Goal: Task Accomplishment & Management: Use online tool/utility

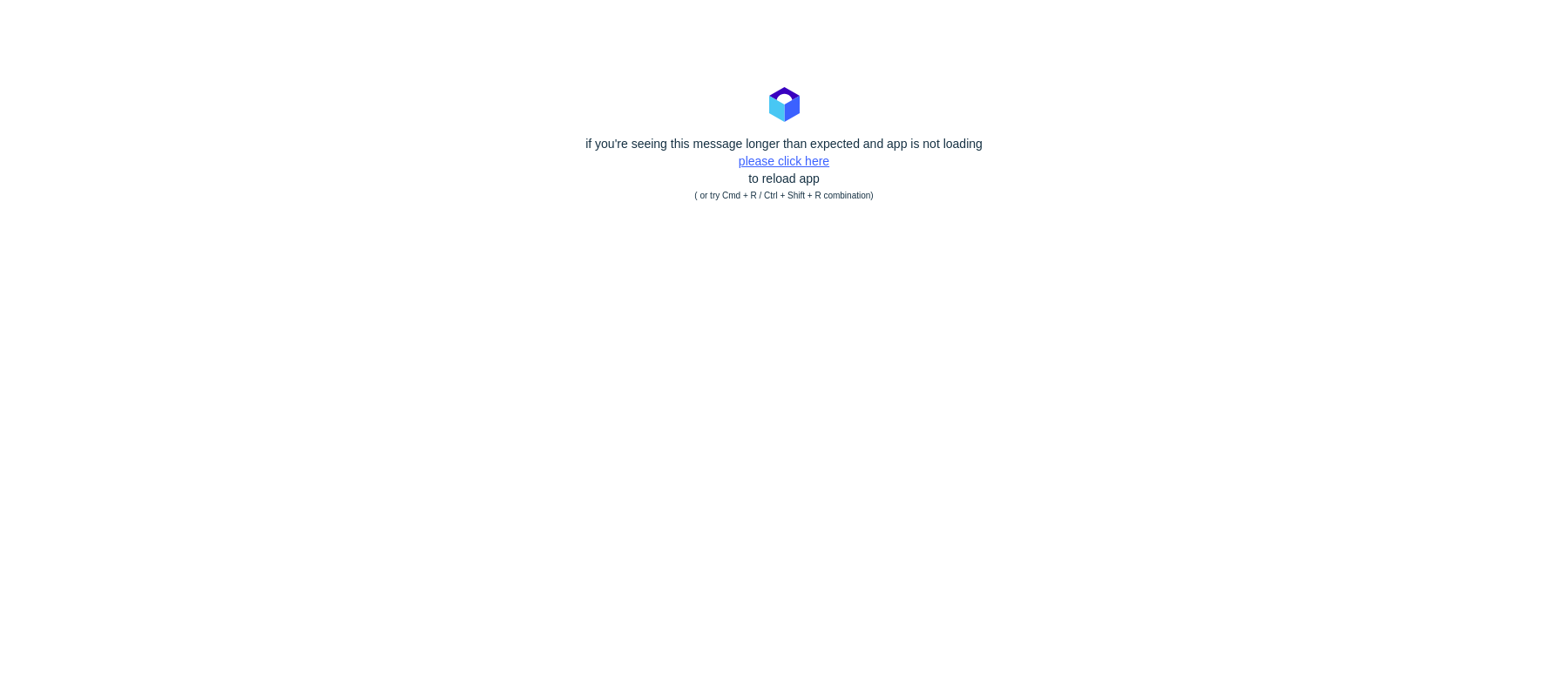
click at [788, 163] on link "please click here" at bounding box center [784, 161] width 90 height 14
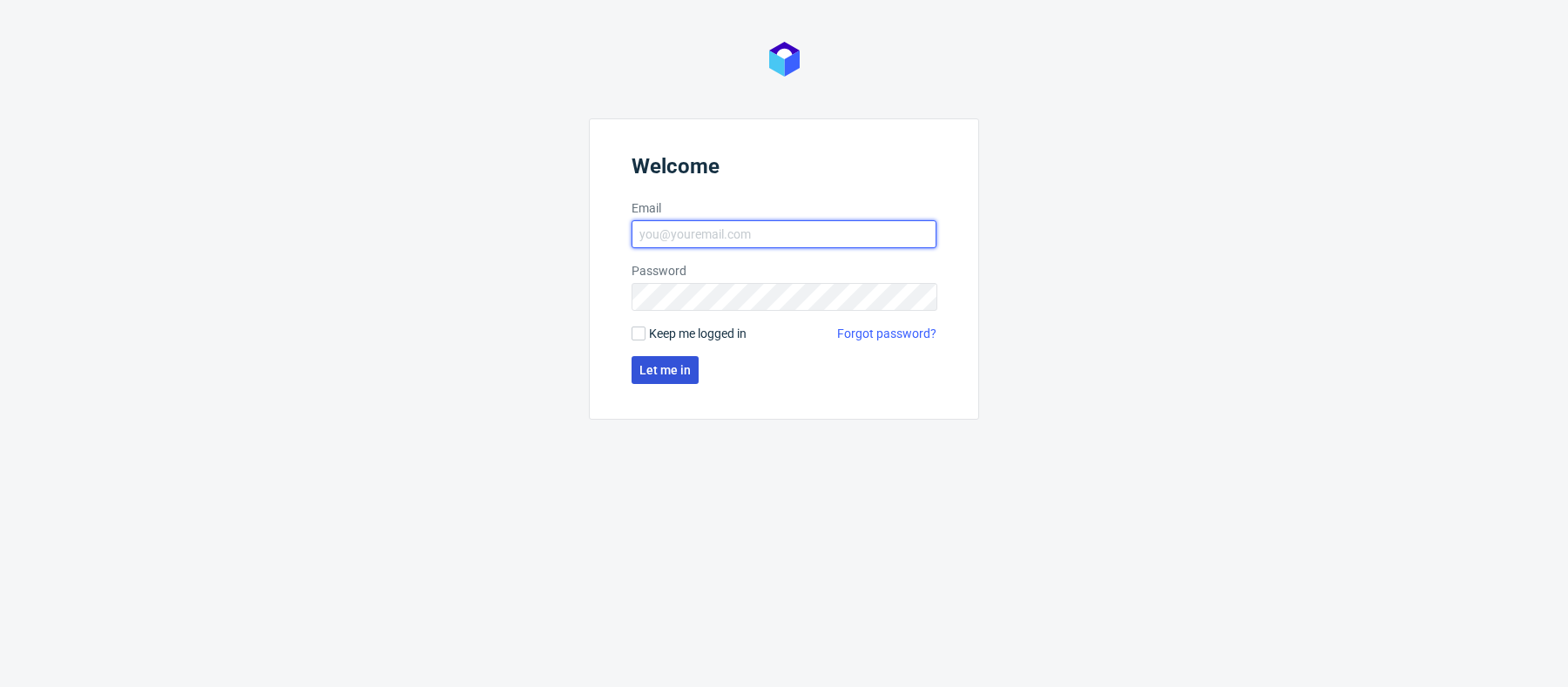
type input "[PERSON_NAME][EMAIL_ADDRESS][PERSON_NAME][DOMAIN_NAME]"
click at [669, 380] on button "Let me in" at bounding box center [664, 370] width 67 height 28
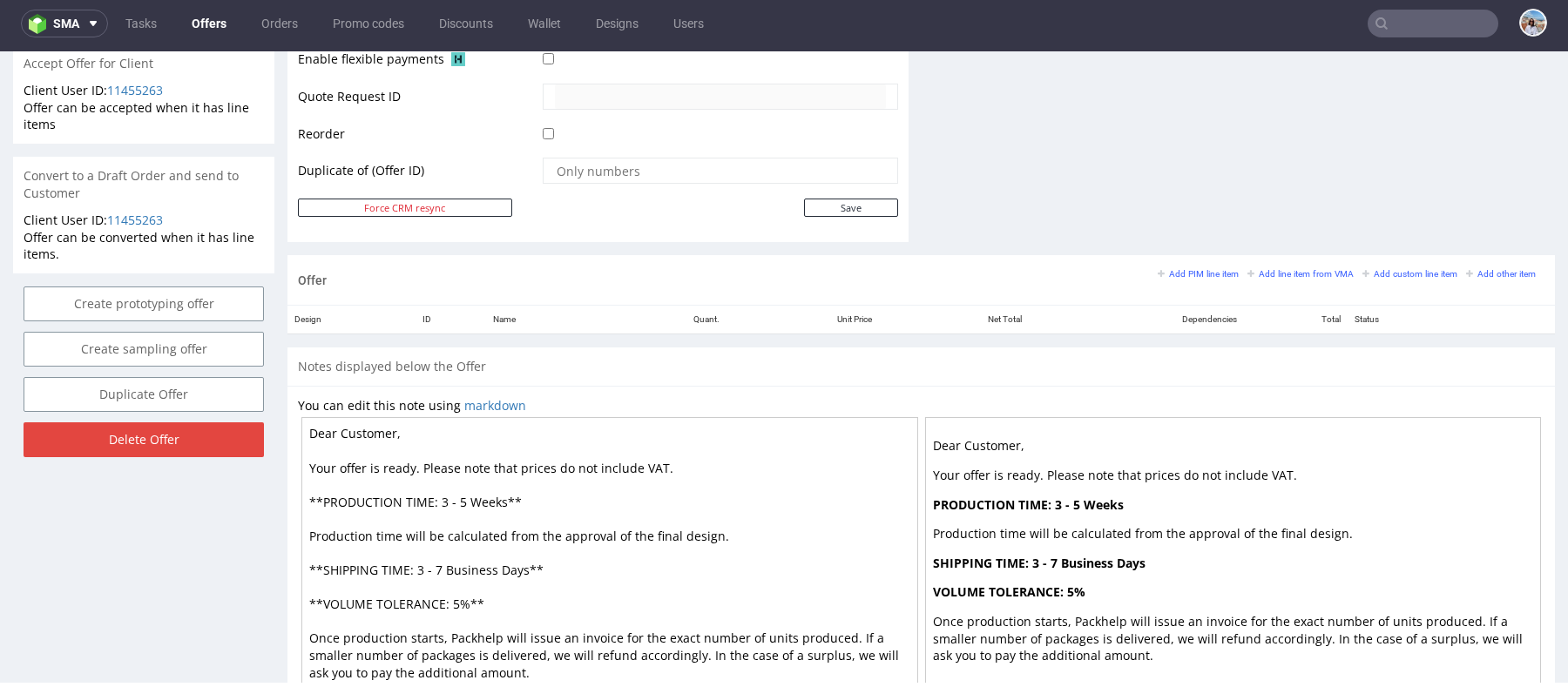
scroll to position [705, 0]
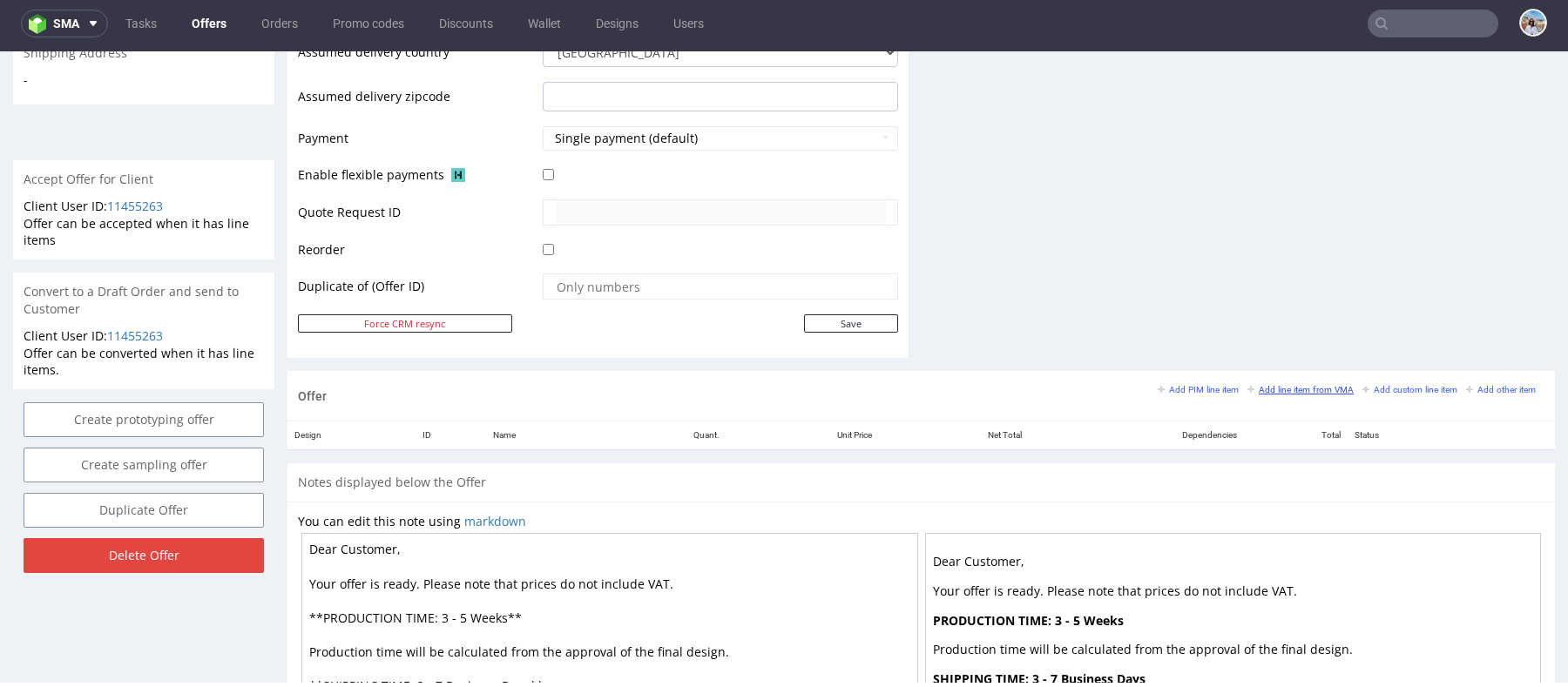
click at [1293, 385] on small "Add line item from VMA" at bounding box center [1300, 390] width 106 height 9
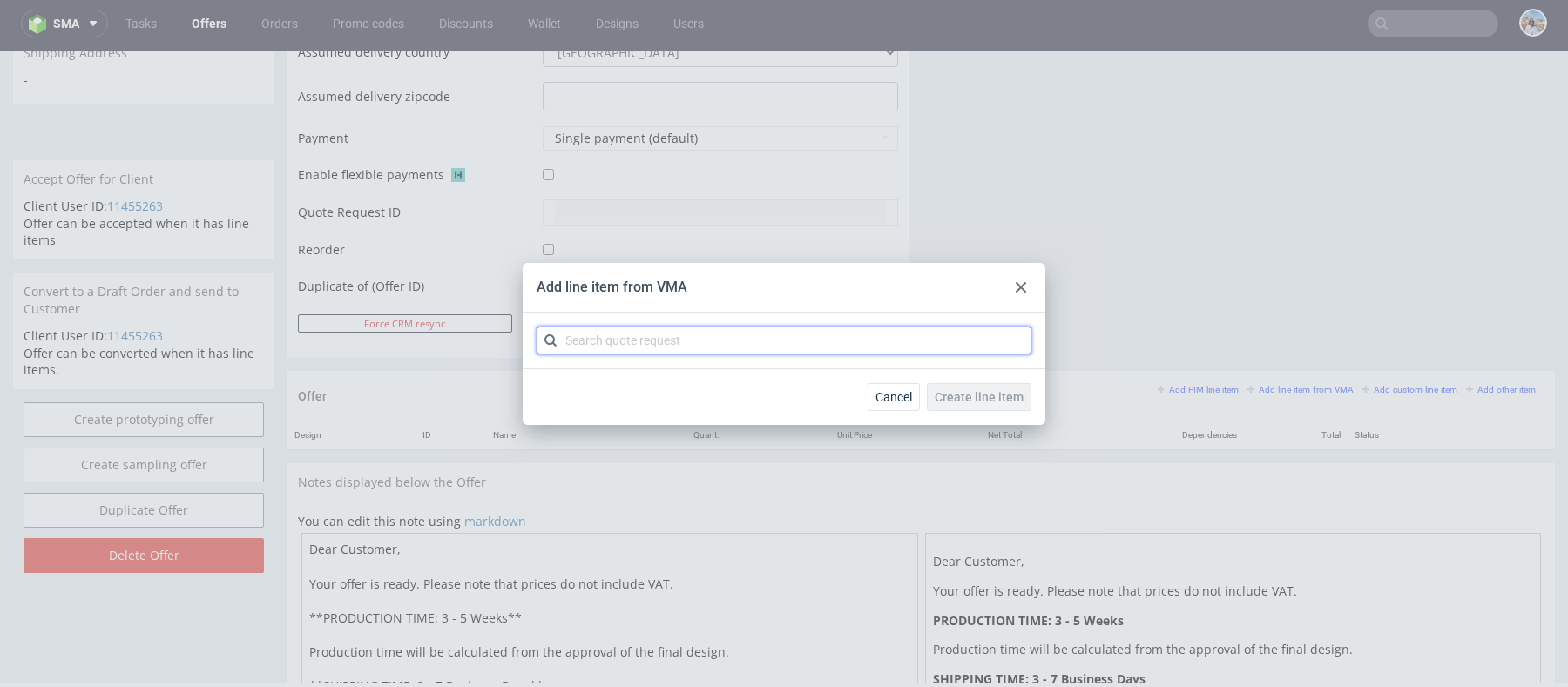
click at [758, 339] on input "text" at bounding box center [784, 341] width 494 height 28
paste input "CBPL"
type input "CBPL"
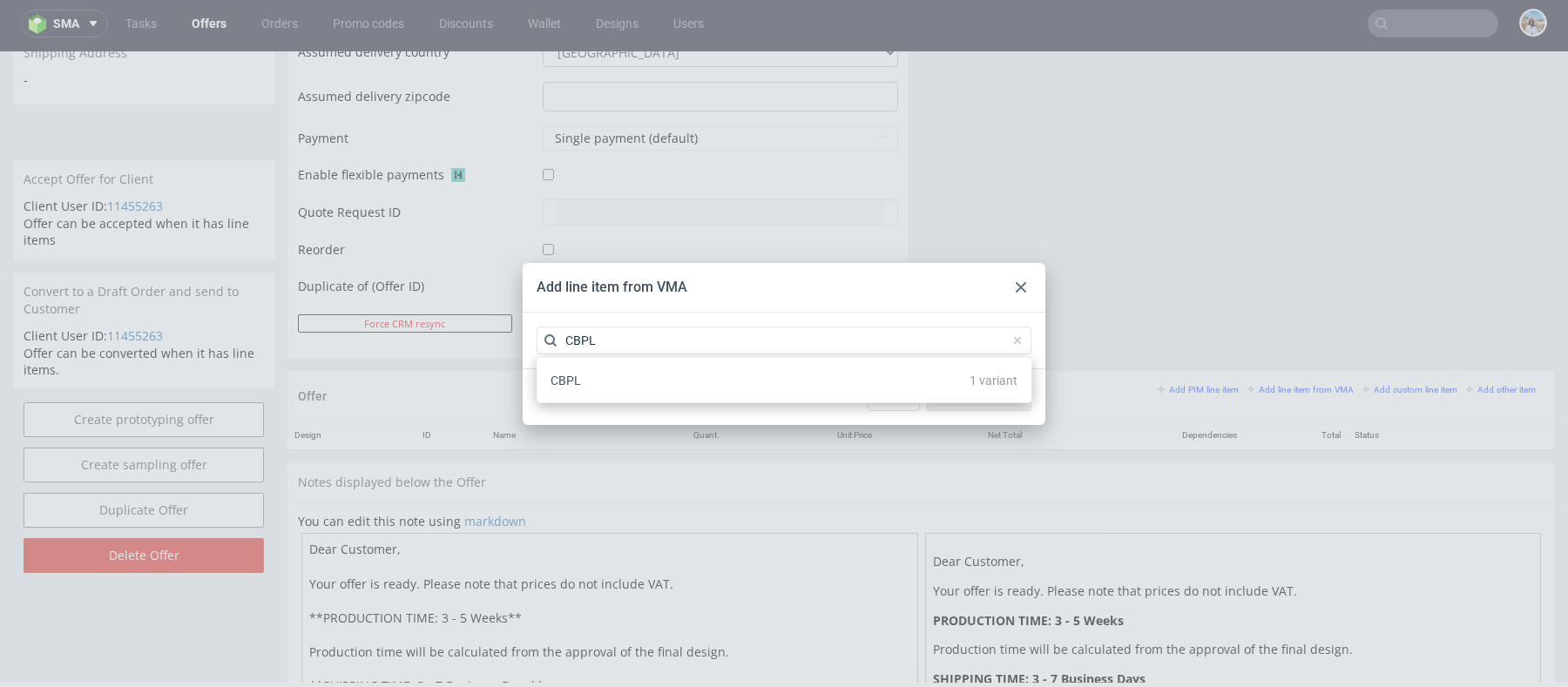
click at [747, 382] on div "CBPL 1 variant" at bounding box center [784, 379] width 480 height 31
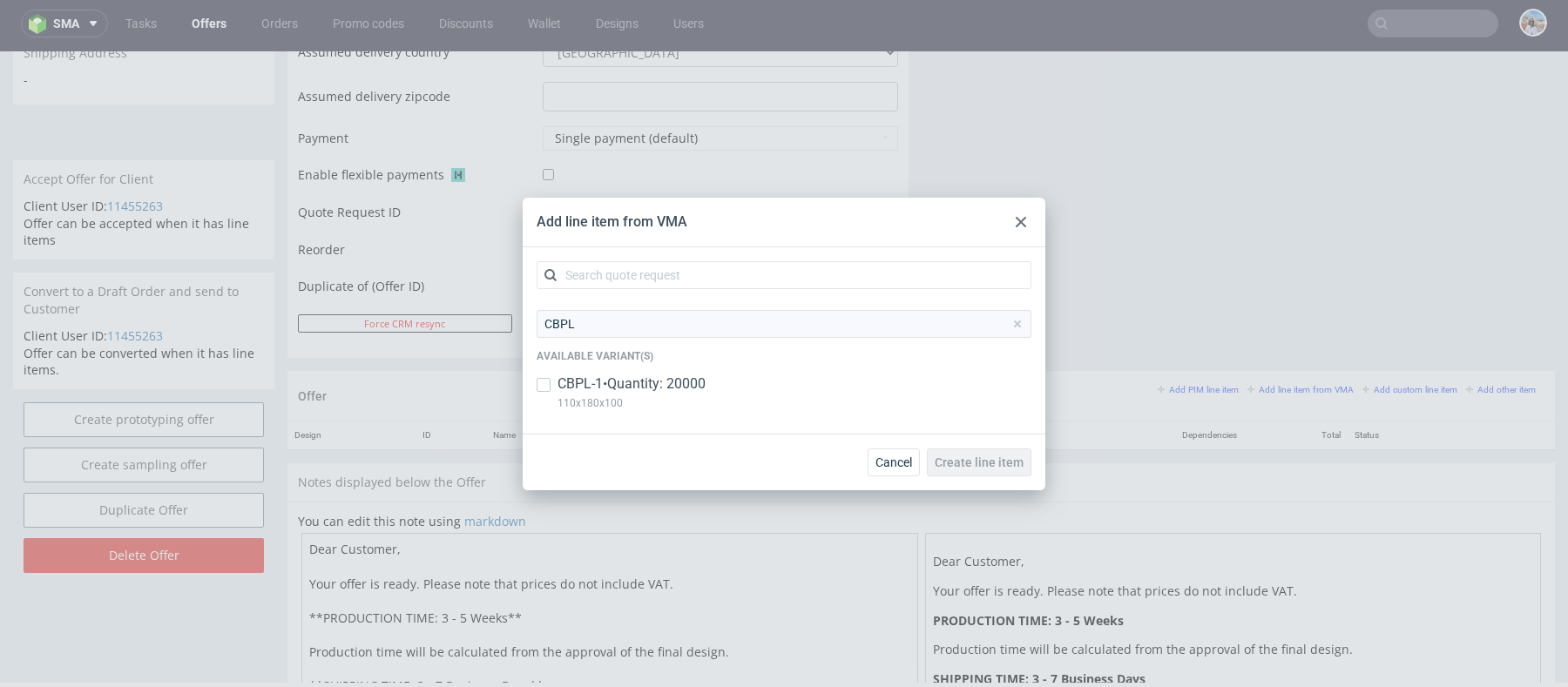
click at [748, 380] on div "CBPL-1 • Quantity: 20000 110x180x100" at bounding box center [784, 397] width 494 height 45
checkbox input "true"
click at [990, 449] on button "Create line item" at bounding box center [978, 462] width 105 height 28
click at [1023, 220] on use at bounding box center [1020, 221] width 10 height 10
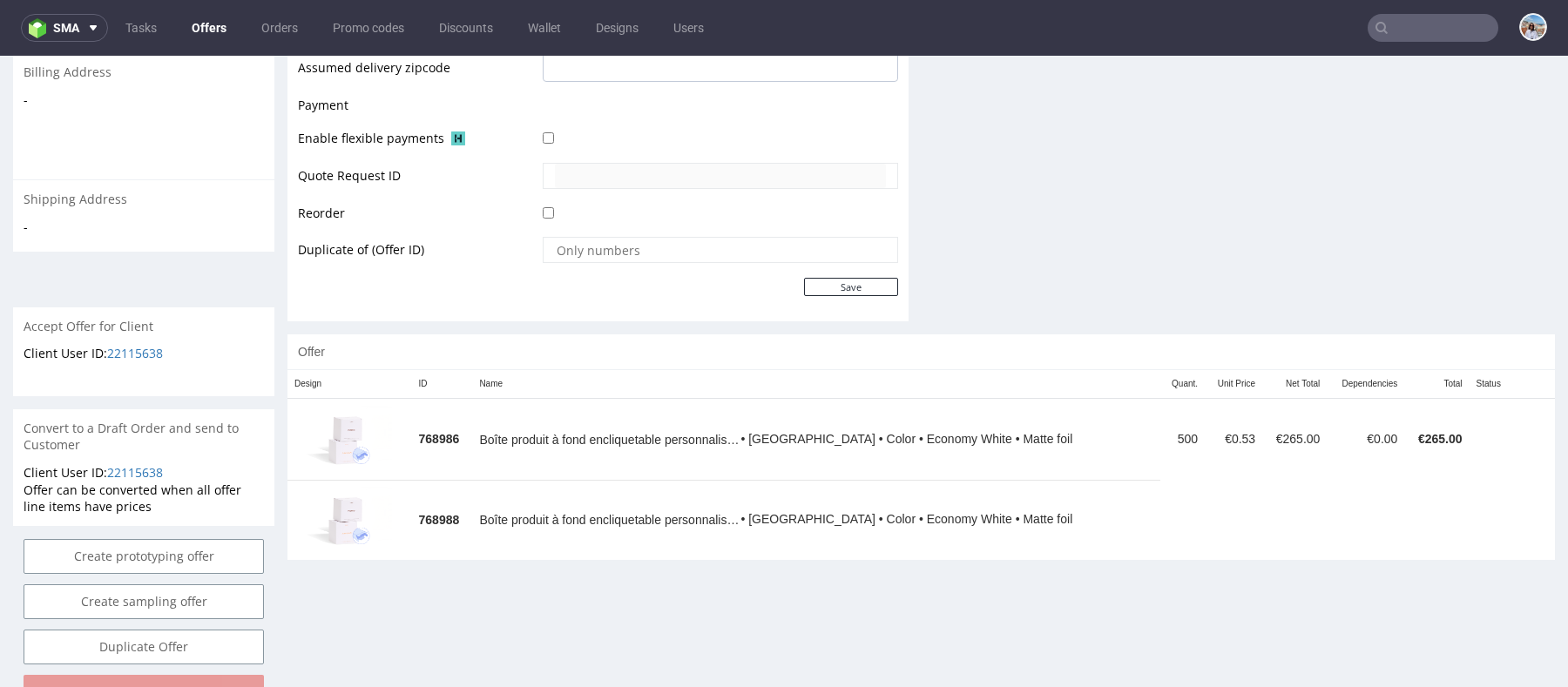
scroll to position [791, 0]
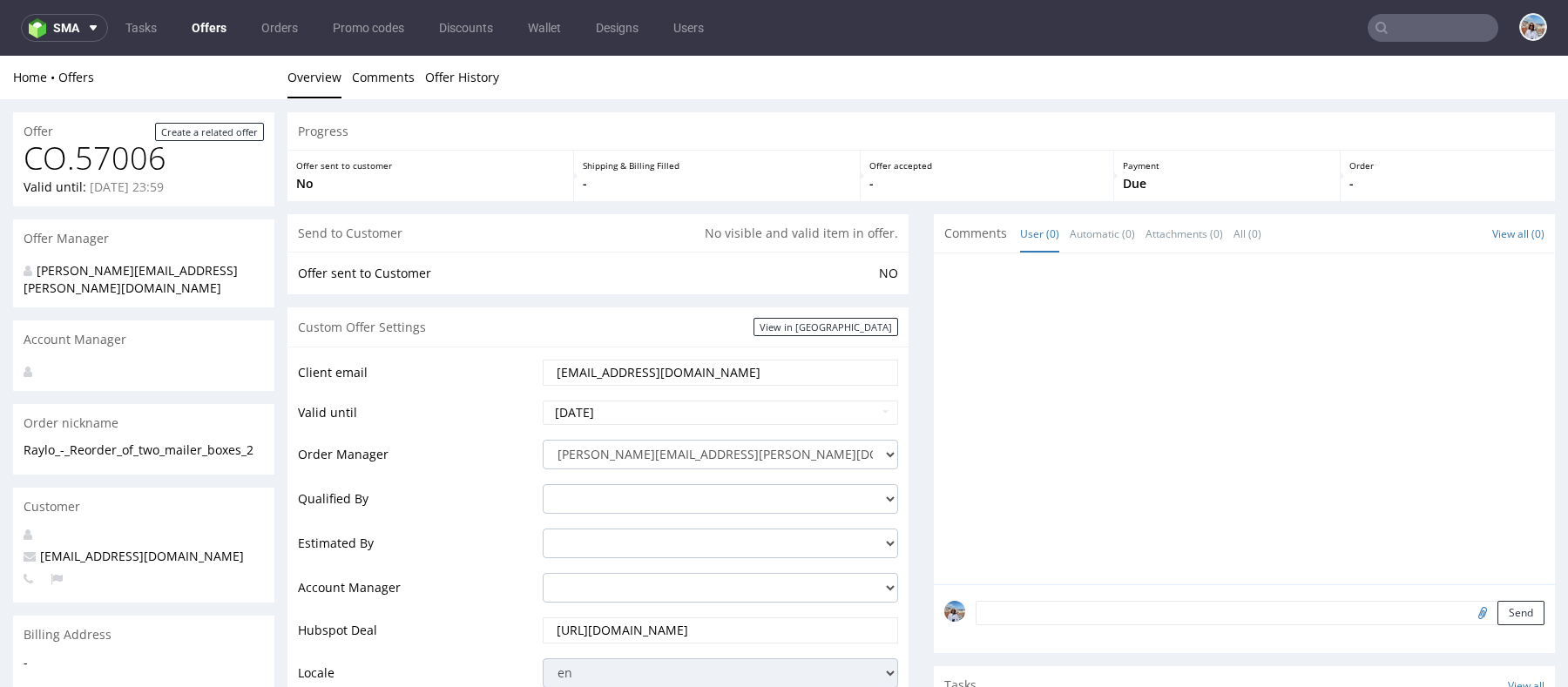
scroll to position [922, 0]
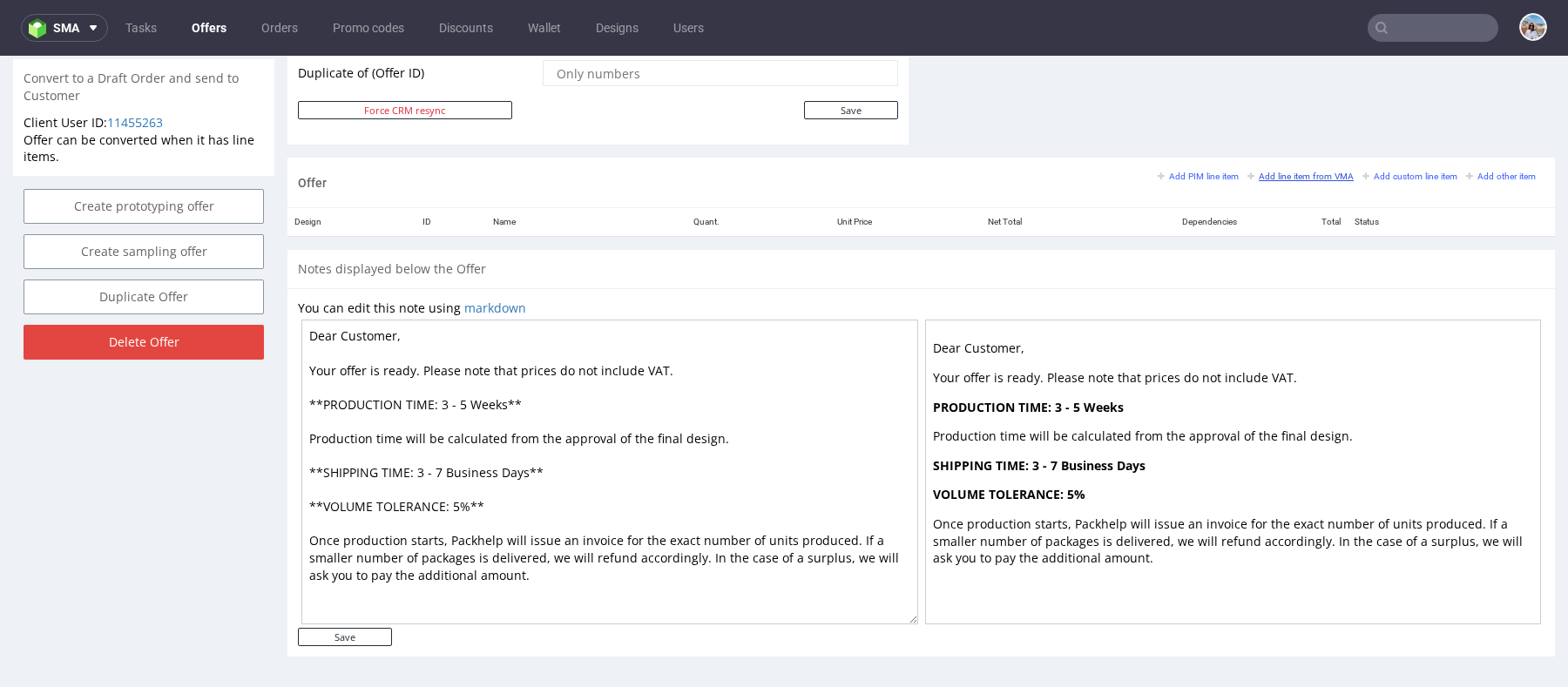
click at [1283, 171] on small "Add line item from VMA" at bounding box center [1300, 176] width 106 height 9
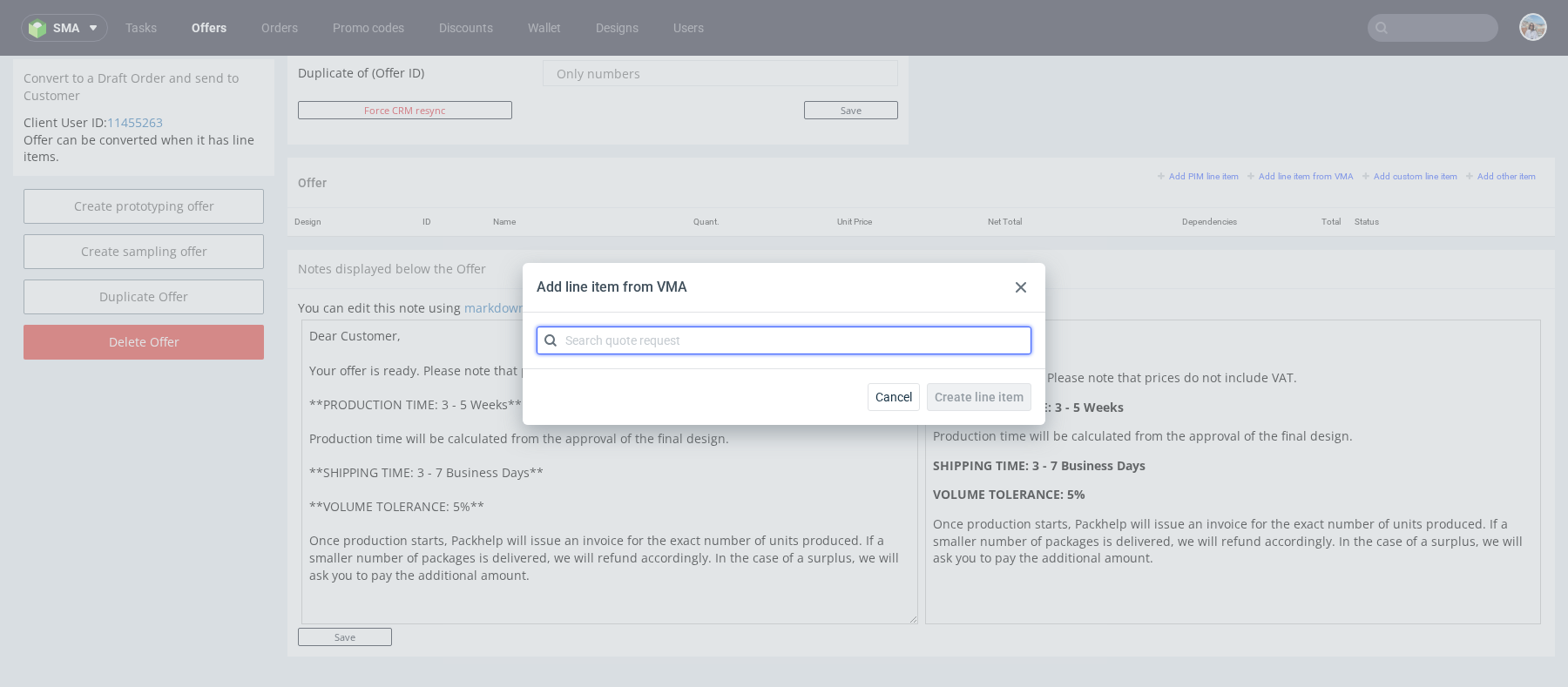
click at [749, 345] on input "text" at bounding box center [784, 341] width 494 height 28
paste input "CBPL"
type input "CBPL"
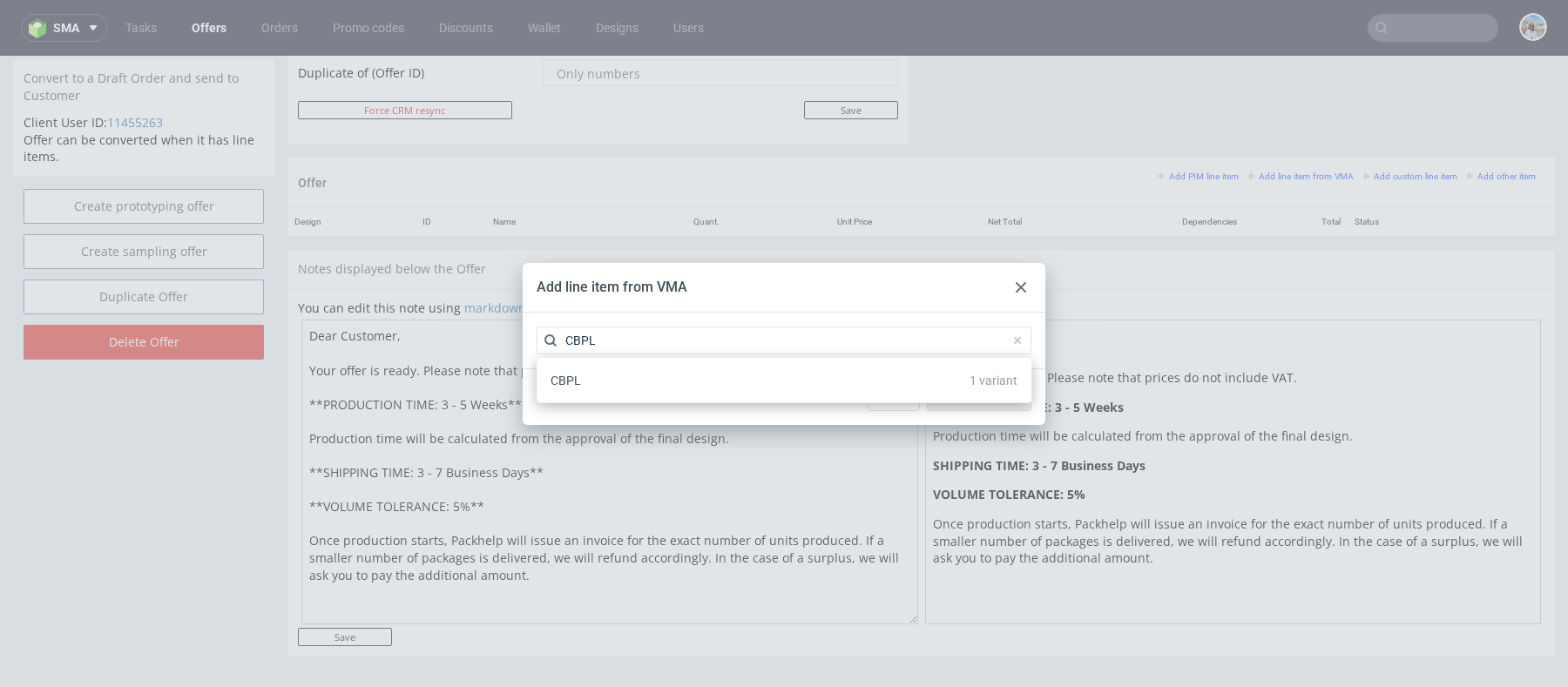
click at [762, 379] on div "CBPL 1 variant" at bounding box center [784, 379] width 480 height 31
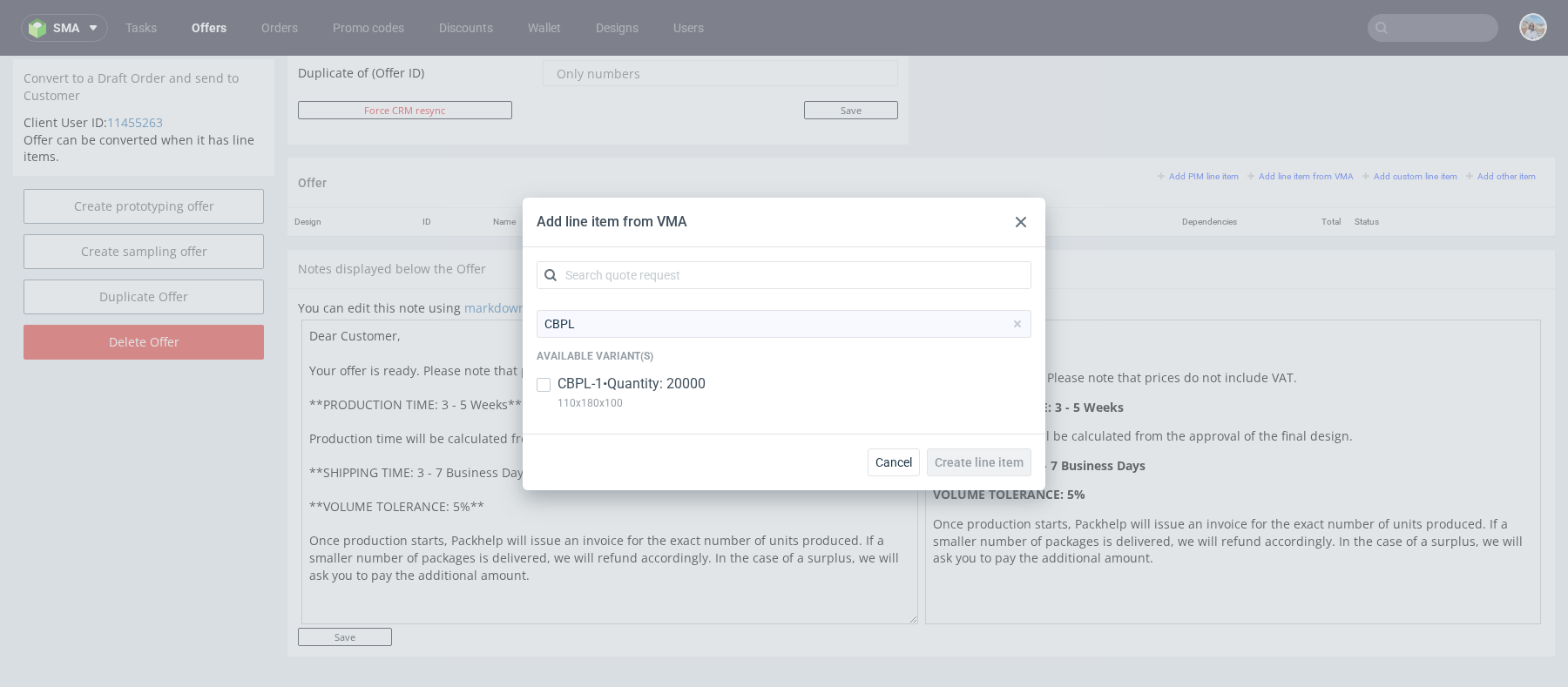
click at [715, 375] on div "CBPL-1 • Quantity: 20000 110x180x100" at bounding box center [784, 397] width 494 height 45
checkbox input "true"
click at [988, 480] on div "Cancel Create line item" at bounding box center [784, 462] width 523 height 56
click at [981, 468] on span "Create line item" at bounding box center [978, 462] width 89 height 12
click at [1021, 216] on icon at bounding box center [1020, 221] width 10 height 10
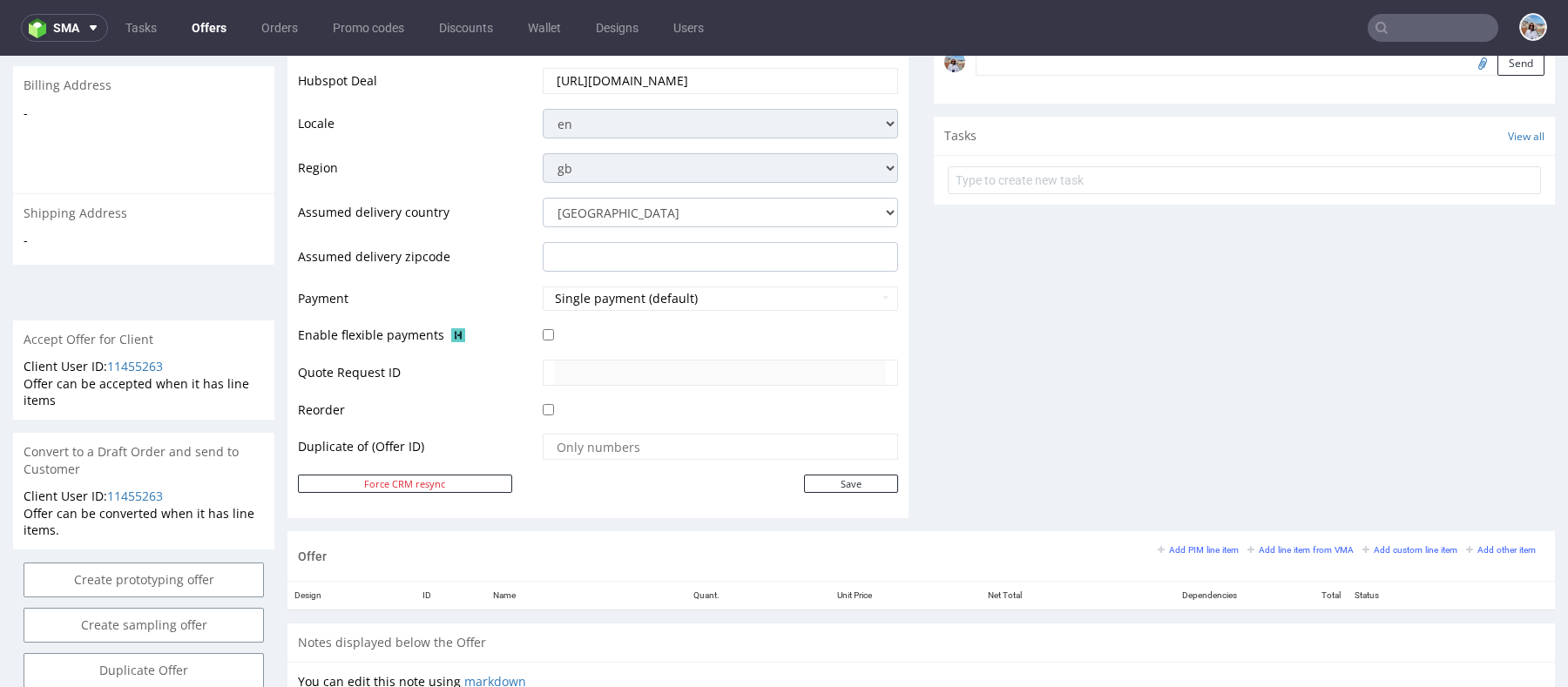
scroll to position [0, 0]
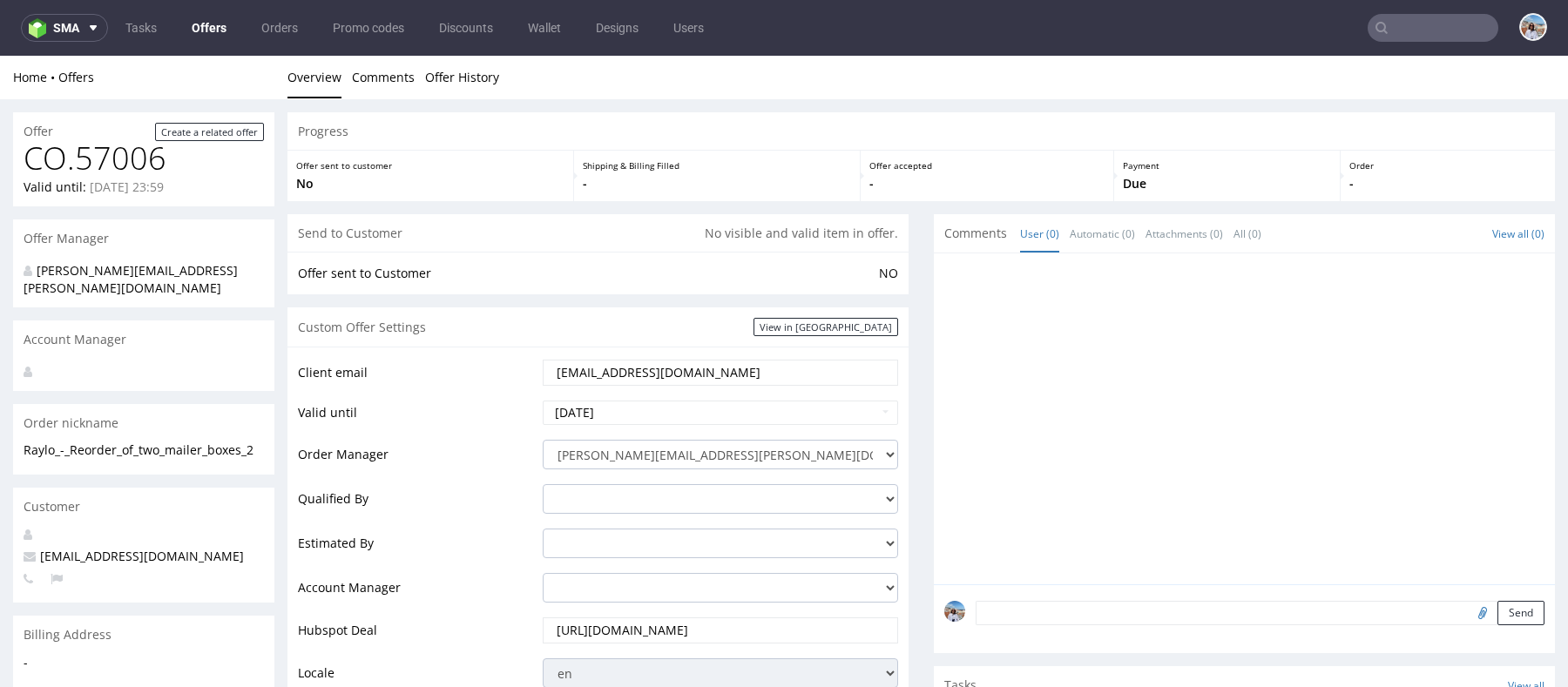
click at [663, 373] on input "[EMAIL_ADDRESS][DOMAIN_NAME]" at bounding box center [719, 373] width 331 height 24
click at [637, 451] on select "[PERSON_NAME][EMAIL_ADDRESS][PERSON_NAME][DOMAIN_NAME] [PERSON_NAME][DOMAIN_NAM…" at bounding box center [719, 454] width 355 height 29
select select "16429659"
click at [542, 439] on select "[PERSON_NAME][EMAIL_ADDRESS][PERSON_NAME][DOMAIN_NAME] [PERSON_NAME][DOMAIN_NAM…" at bounding box center [719, 454] width 355 height 29
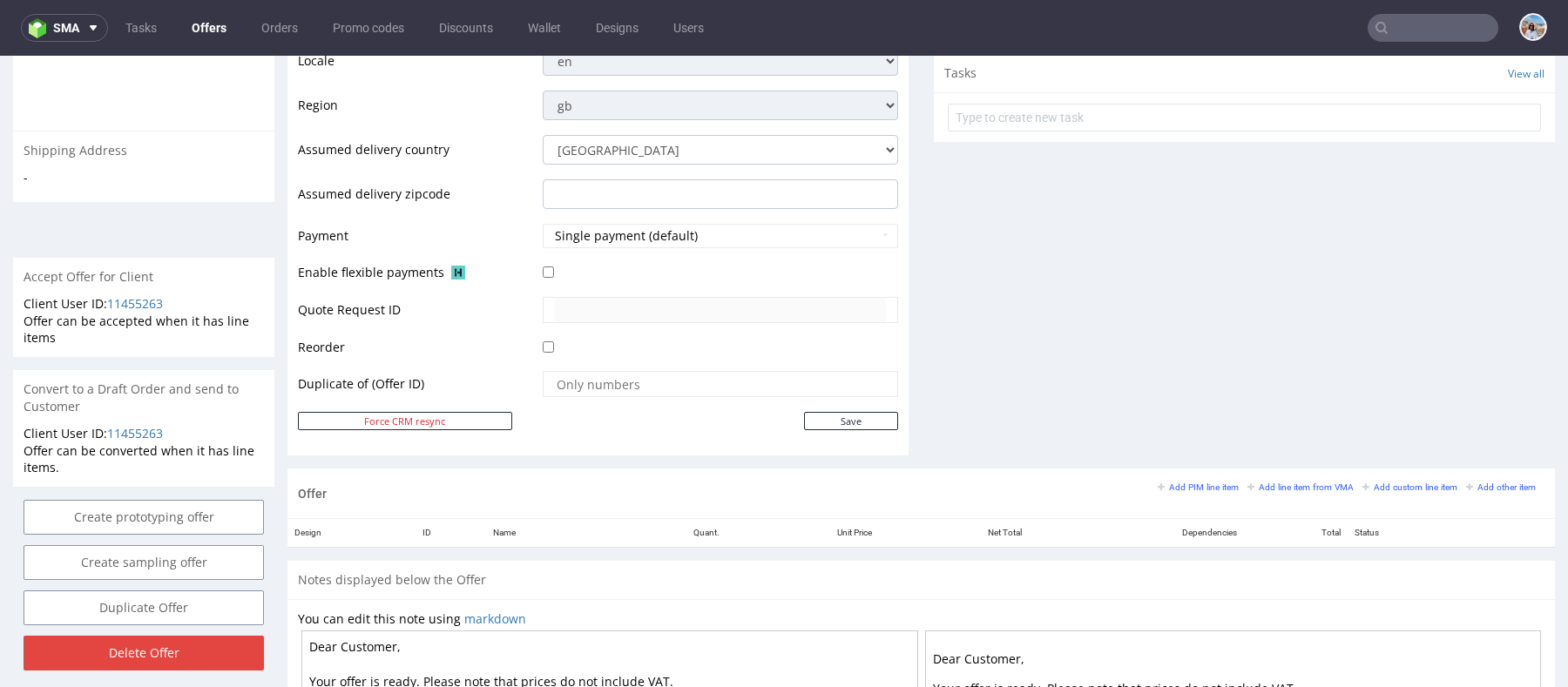
click at [866, 398] on td at bounding box center [719, 389] width 360 height 40
click at [866, 411] on input "Save" at bounding box center [851, 420] width 94 height 18
type input "In progress..."
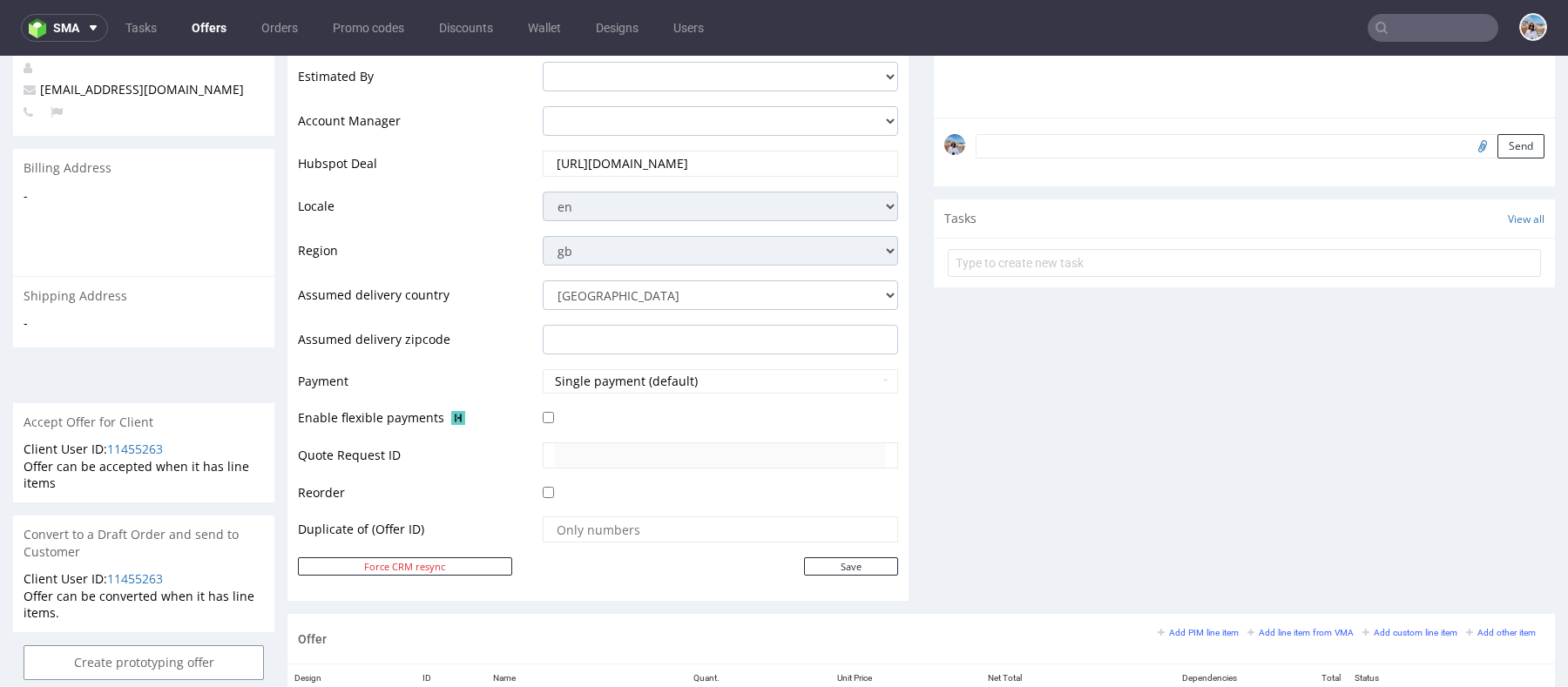
scroll to position [533, 0]
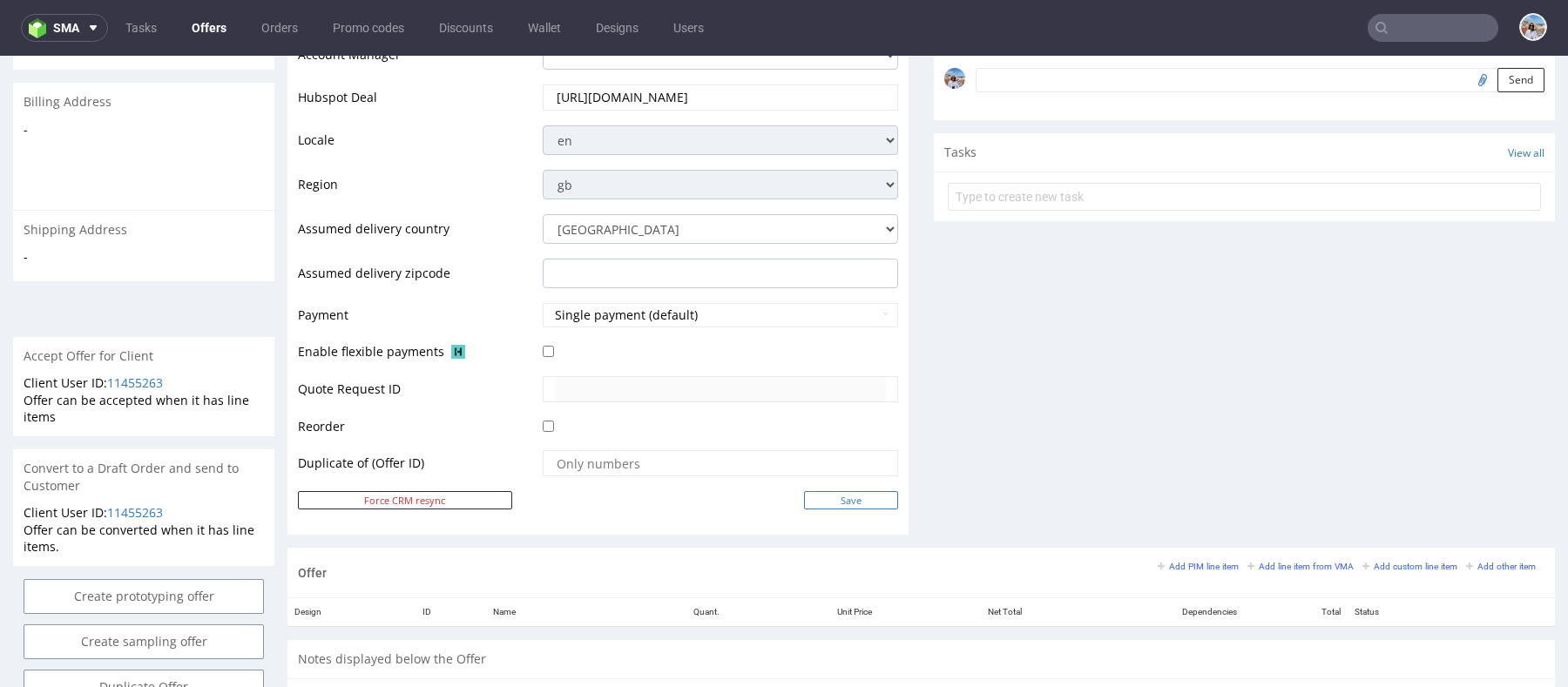
click at [836, 498] on input "Save" at bounding box center [851, 500] width 94 height 18
type input "In progress..."
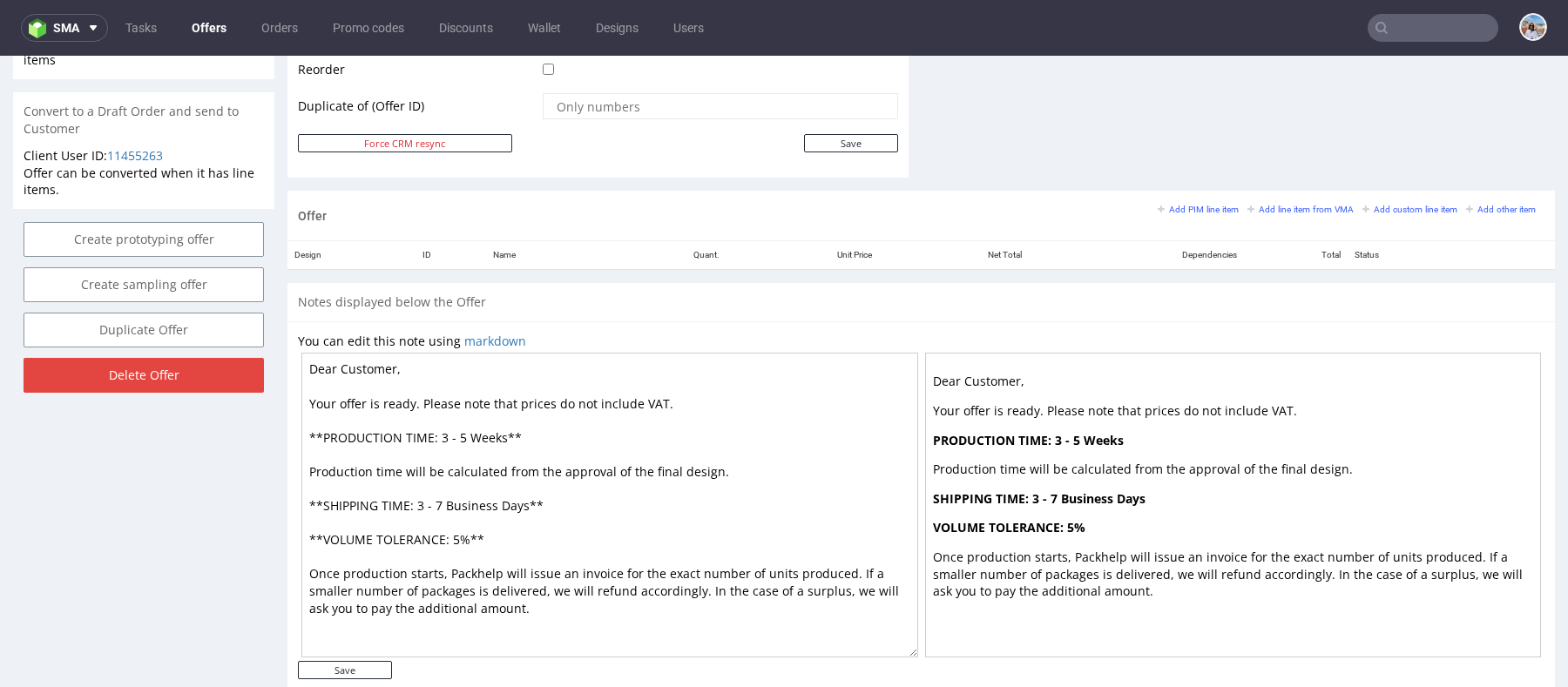
scroll to position [869, 0]
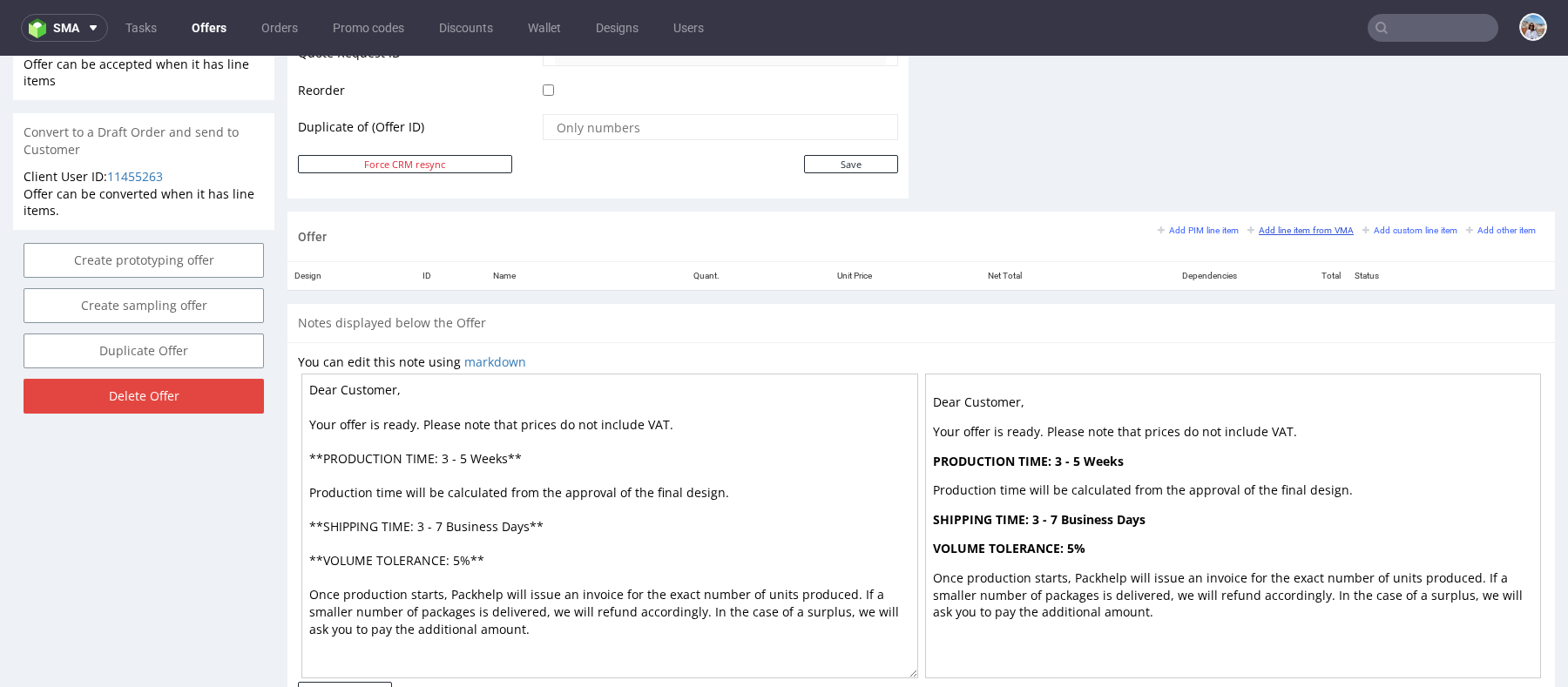
click at [1274, 224] on link "Add line item from VMA" at bounding box center [1300, 230] width 106 height 12
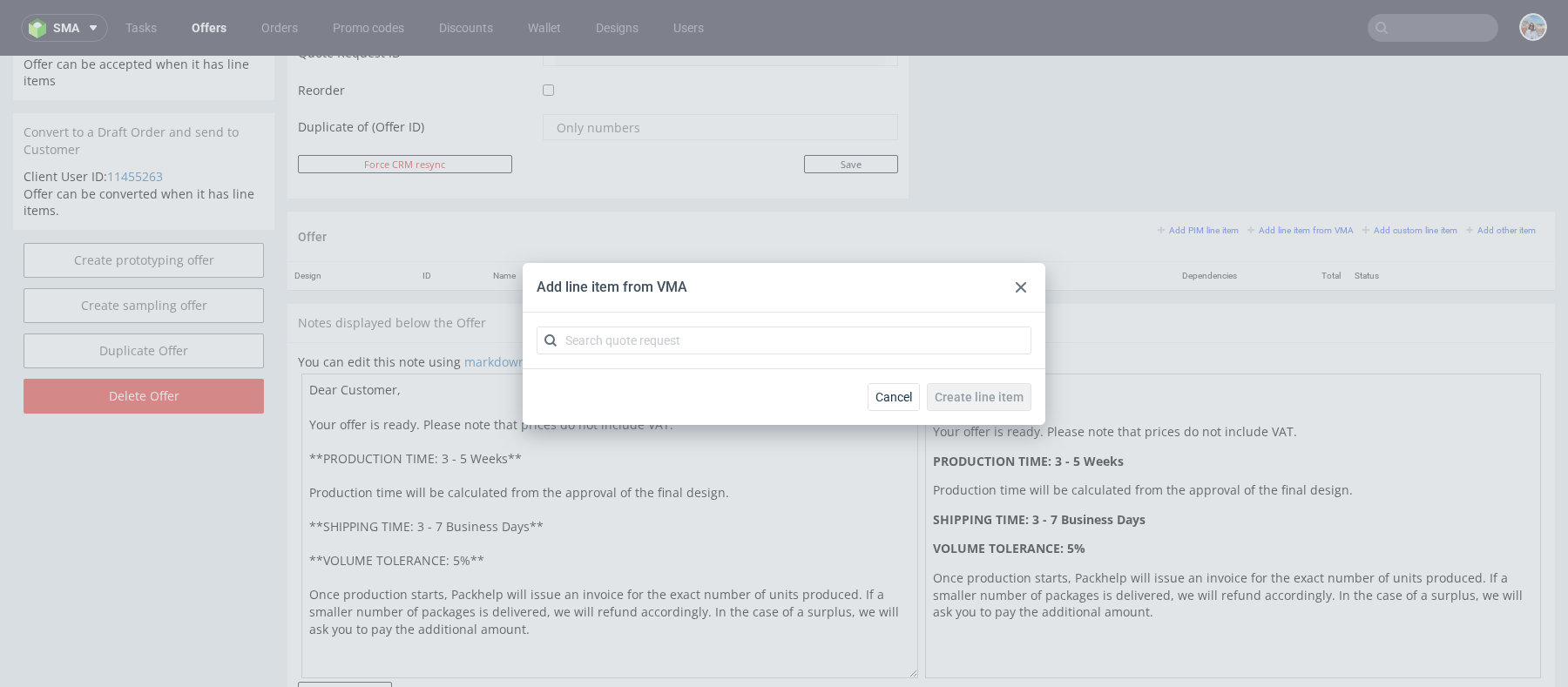
click at [924, 318] on div at bounding box center [784, 340] width 523 height 56
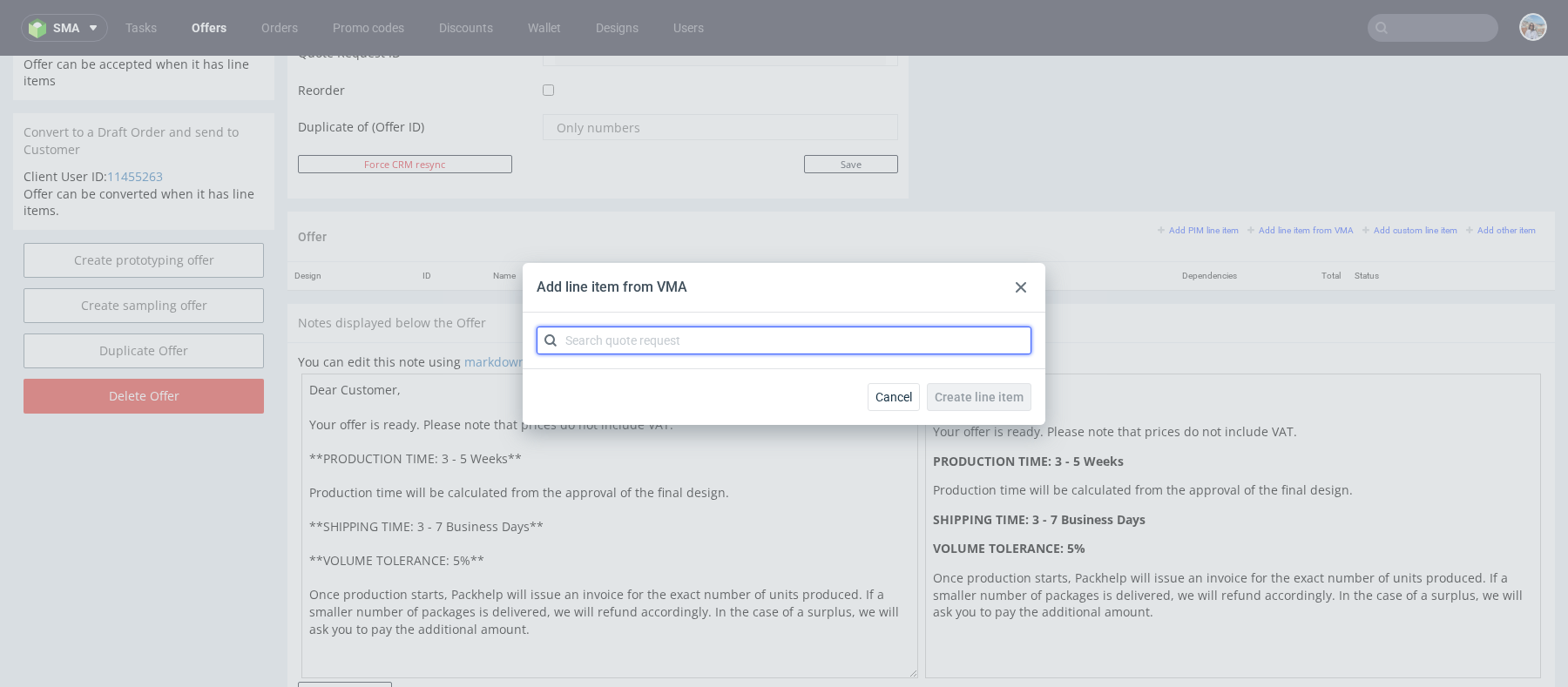
click at [924, 334] on input "text" at bounding box center [784, 341] width 494 height 28
paste input "CBPL-"
type input "CBPL"
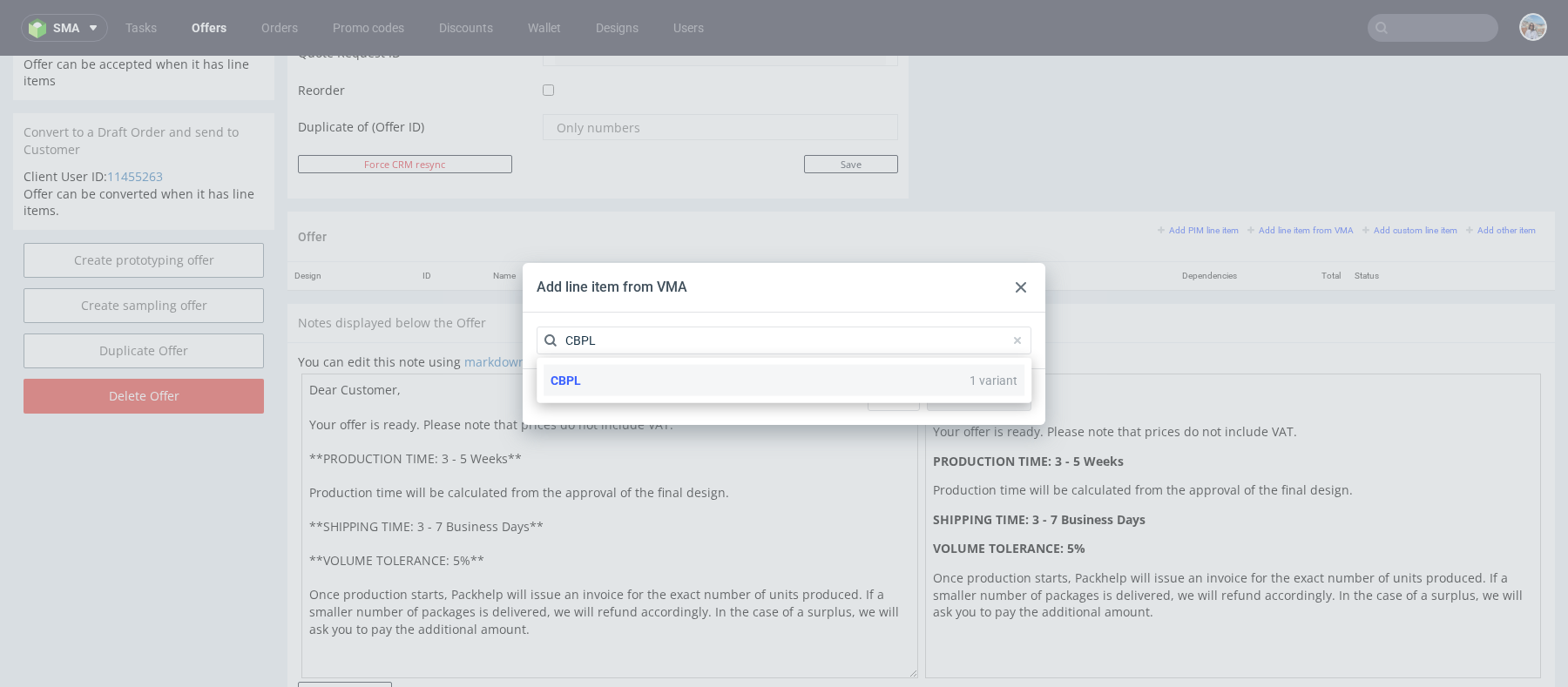
click at [847, 391] on div "CBPL 1 variant" at bounding box center [784, 379] width 480 height 31
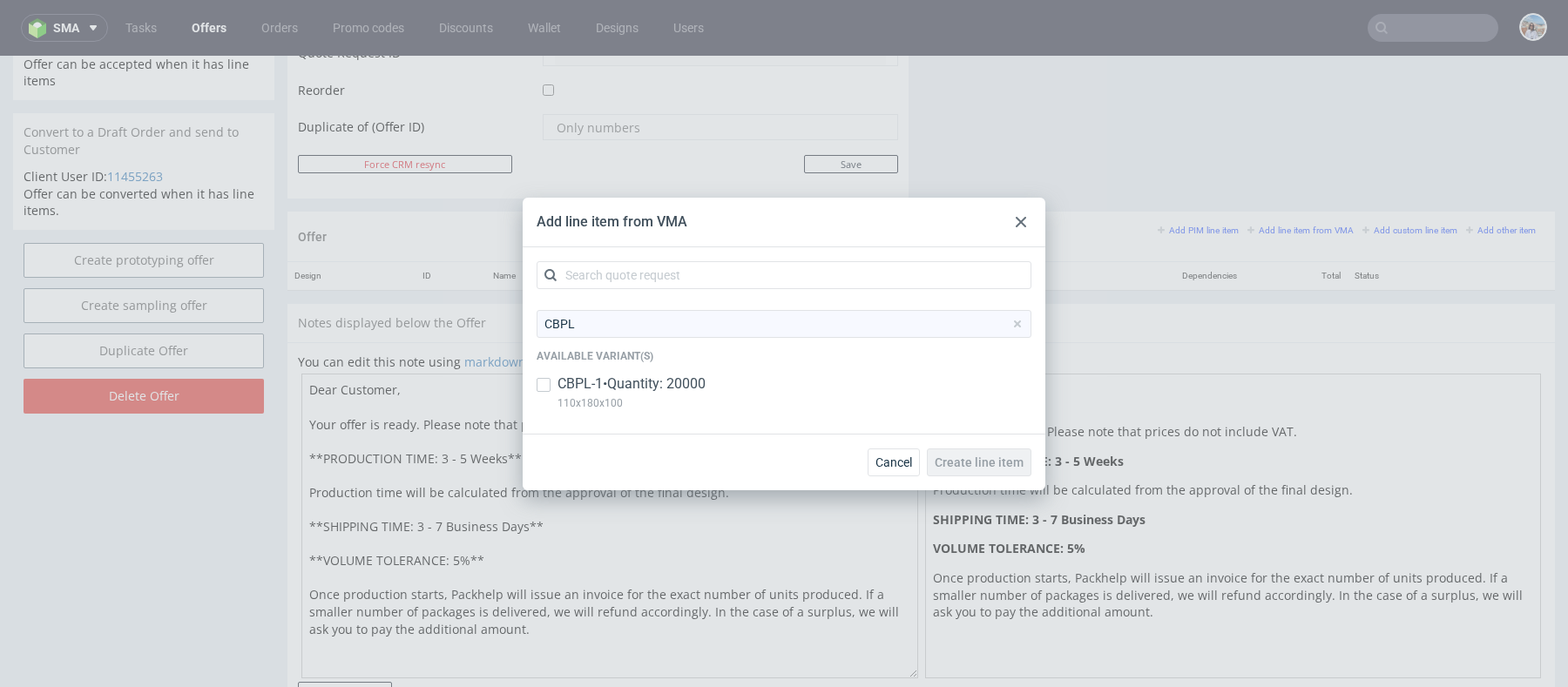
click at [684, 393] on p "110x180x100" at bounding box center [631, 403] width 148 height 19
checkbox input "true"
click at [990, 460] on span "Create line item" at bounding box center [978, 462] width 89 height 12
